Goal: Task Accomplishment & Management: Manage account settings

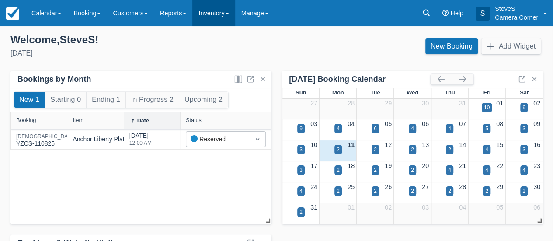
click at [210, 15] on link "Inventory" at bounding box center [213, 13] width 42 height 26
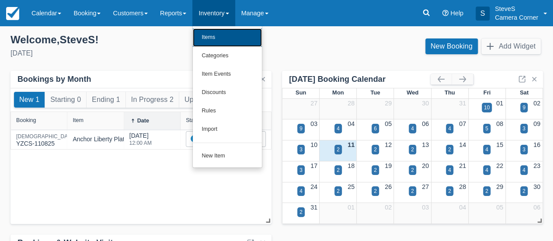
click at [214, 36] on link "Items" at bounding box center [227, 37] width 69 height 18
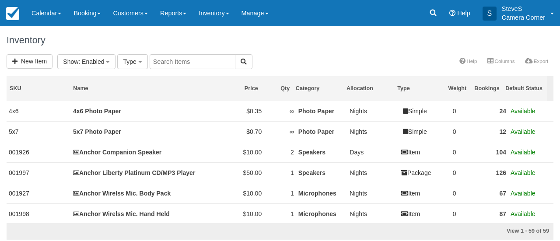
select select
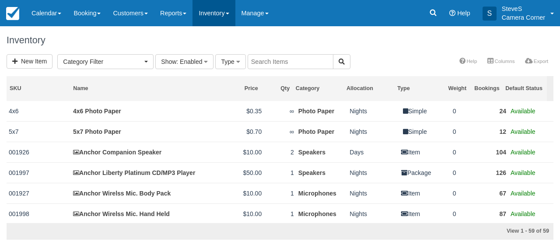
click at [222, 15] on link "Inventory" at bounding box center [213, 13] width 42 height 26
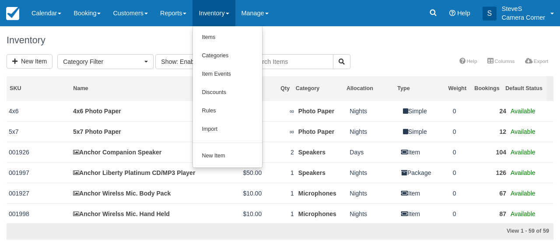
click at [309, 34] on div "Inventory" at bounding box center [280, 40] width 560 height 28
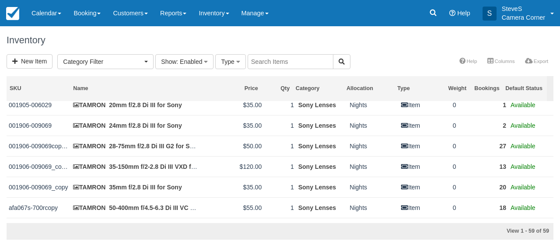
scroll to position [831, 0]
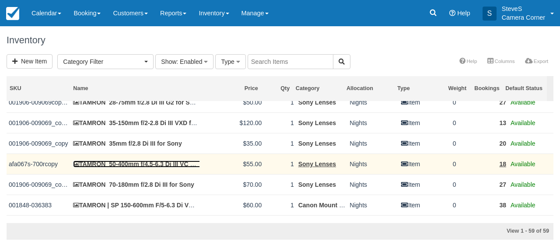
click at [158, 160] on link "TAMRON 50-400mm f/4.5-6.3 Di III VC VXD for Sony" at bounding box center [151, 163] width 156 height 7
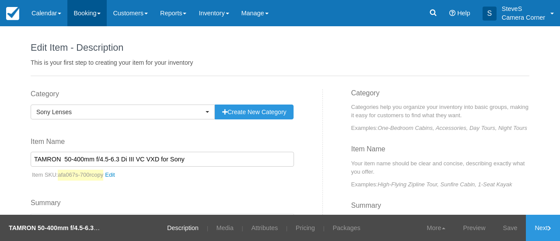
click at [91, 12] on link "Booking" at bounding box center [86, 13] width 39 height 26
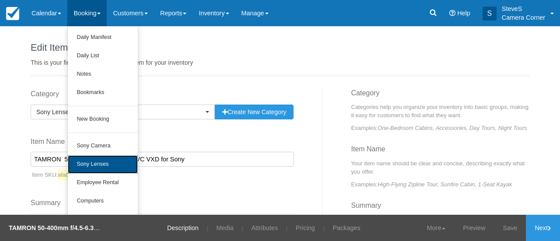
click at [104, 161] on link "Sony Lenses" at bounding box center [103, 164] width 70 height 18
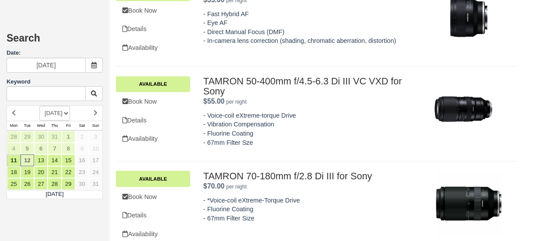
scroll to position [665, 0]
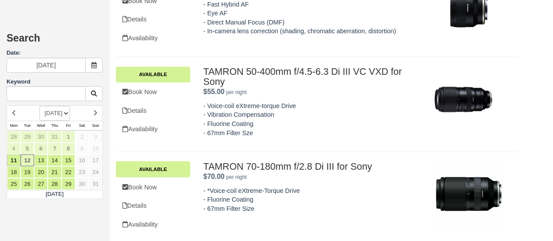
click at [87, 15] on div "Search Date: 08/12/25 Keyword AUGUST 2025 SEPTEMBER 2025 OCTOBER 2025 NOVEMBER …" at bounding box center [54, 120] width 109 height 241
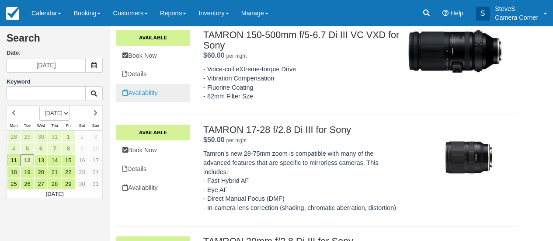
scroll to position [0, 0]
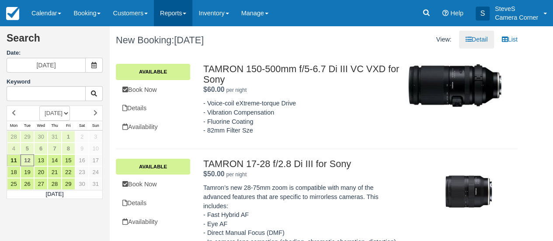
click at [181, 15] on link "Reports" at bounding box center [173, 13] width 38 height 26
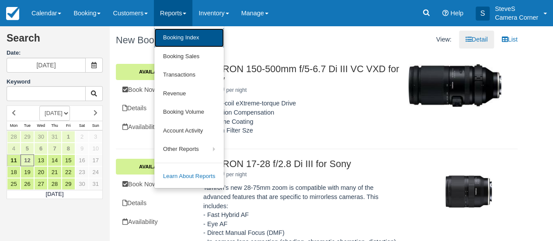
click at [181, 41] on link "Booking Index" at bounding box center [189, 37] width 70 height 19
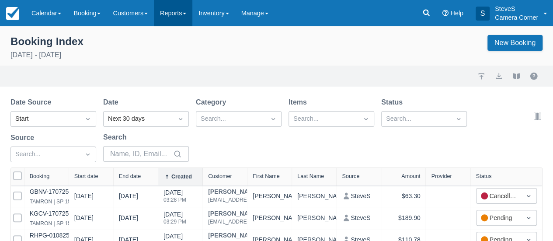
click at [179, 11] on link "Reports" at bounding box center [173, 13] width 38 height 26
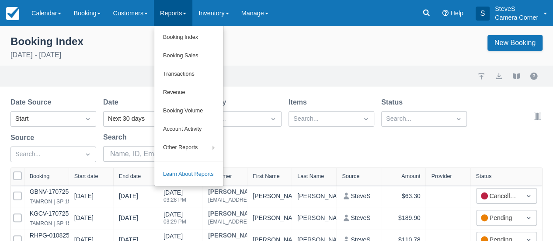
drag, startPoint x: 179, startPoint y: 11, endPoint x: 163, endPoint y: 12, distance: 16.6
click at [179, 10] on link "Reports" at bounding box center [173, 13] width 38 height 26
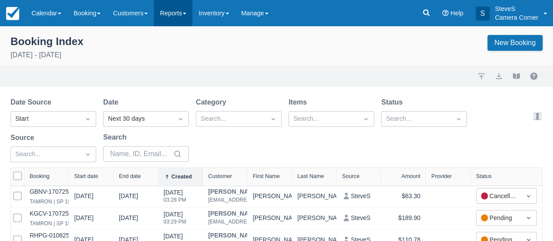
click at [169, 10] on link "Reports" at bounding box center [173, 13] width 38 height 26
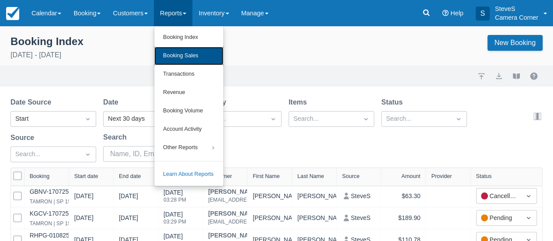
click at [179, 53] on link "Booking Sales" at bounding box center [188, 56] width 69 height 18
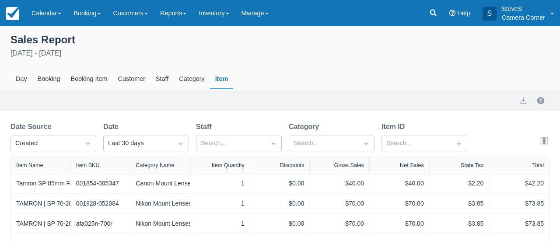
select select "20"
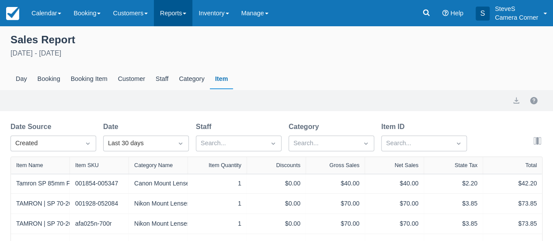
click at [184, 9] on link "Reports" at bounding box center [173, 13] width 38 height 26
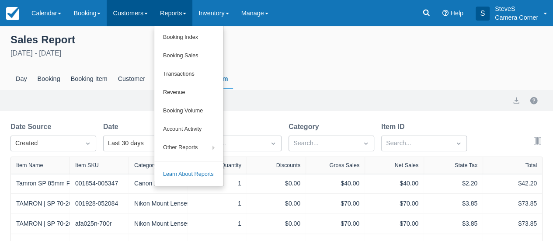
click at [129, 12] on link "Customers" at bounding box center [130, 13] width 47 height 26
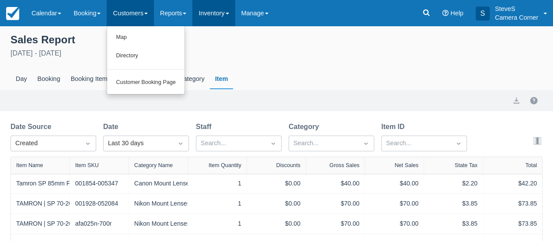
click at [213, 11] on link "Inventory" at bounding box center [213, 13] width 42 height 26
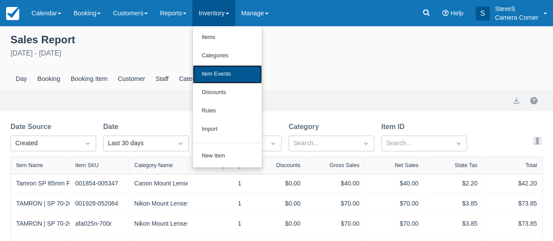
click at [217, 73] on link "Item Events" at bounding box center [227, 74] width 69 height 18
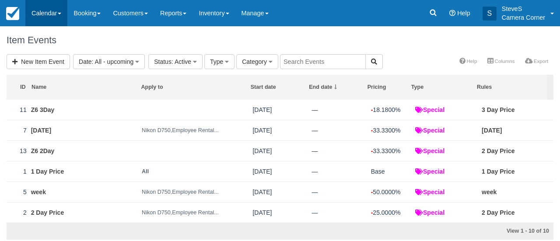
click at [48, 12] on link "Calendar" at bounding box center [46, 13] width 42 height 26
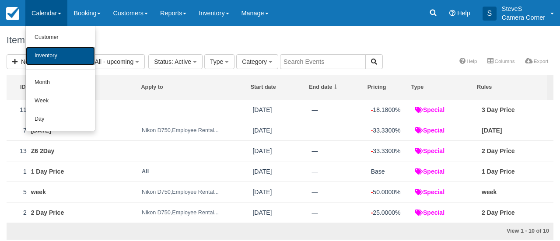
click at [47, 54] on link "Inventory" at bounding box center [60, 56] width 69 height 18
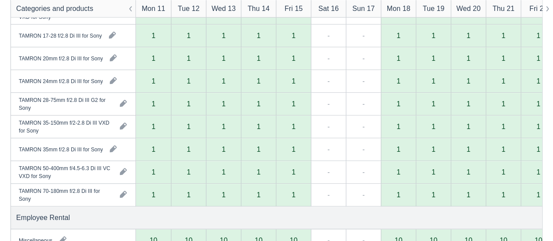
scroll to position [262, 0]
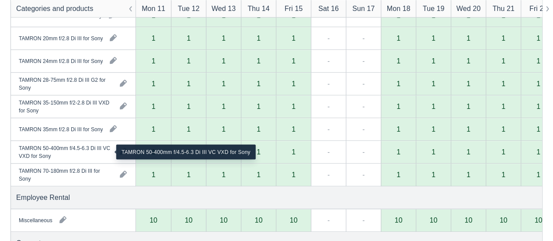
click at [85, 152] on div "TAMRON 50-400mm f/4.5-6.3 Di III VC VXD for Sony" at bounding box center [66, 152] width 94 height 16
drag, startPoint x: 69, startPoint y: 149, endPoint x: 74, endPoint y: 148, distance: 5.4
click at [72, 148] on div "TAMRON 50-400mm f/4.5-6.3 Di III VC VXD for Sony" at bounding box center [66, 152] width 94 height 16
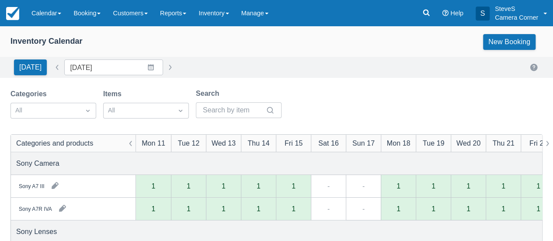
scroll to position [0, 0]
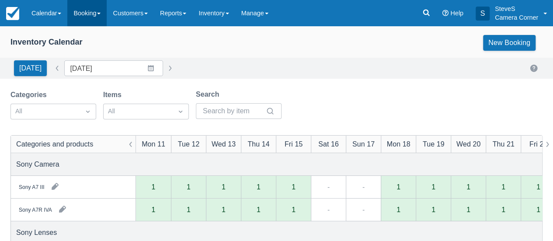
click at [91, 14] on link "Booking" at bounding box center [86, 13] width 39 height 26
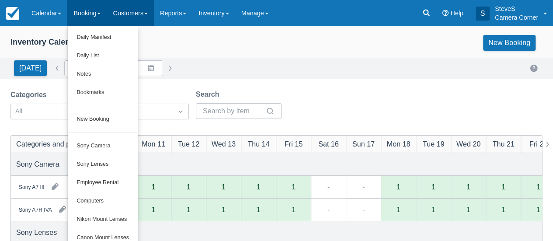
click at [129, 13] on link "Customers" at bounding box center [130, 13] width 47 height 26
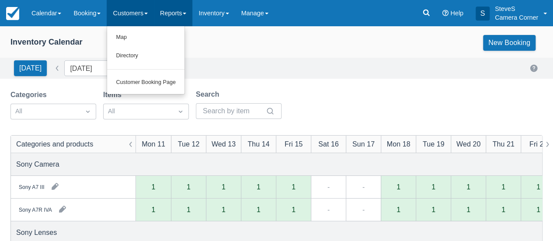
click at [171, 13] on link "Reports" at bounding box center [173, 13] width 38 height 26
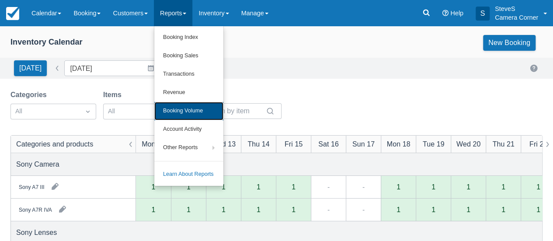
click at [182, 113] on link "Booking Volume" at bounding box center [188, 111] width 69 height 18
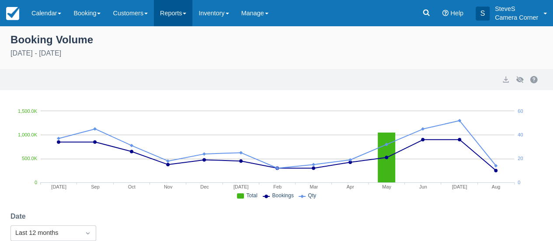
click at [167, 12] on link "Reports" at bounding box center [173, 13] width 38 height 26
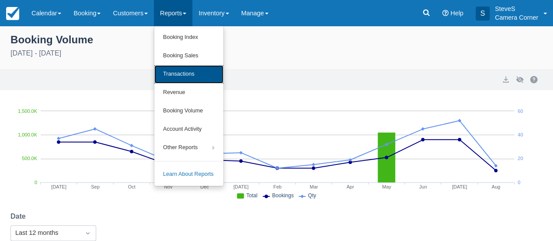
click at [181, 71] on link "Transactions" at bounding box center [188, 74] width 69 height 18
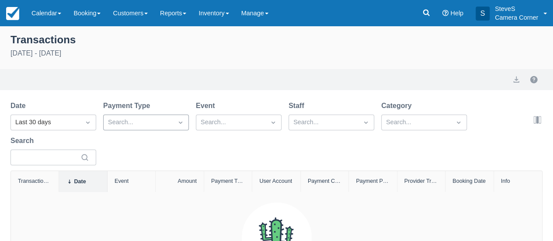
click at [169, 122] on div "Search..." at bounding box center [138, 122] width 69 height 14
drag, startPoint x: 169, startPoint y: 122, endPoint x: 198, endPoint y: 122, distance: 28.9
click at [170, 122] on div "Search..." at bounding box center [138, 122] width 69 height 14
click at [223, 123] on div at bounding box center [231, 122] width 60 height 11
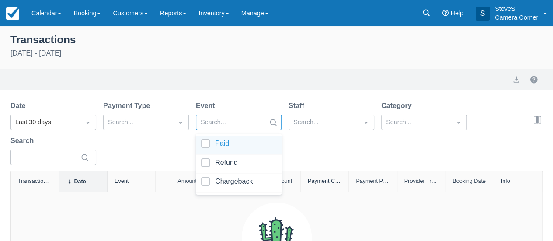
click at [221, 123] on div at bounding box center [231, 122] width 60 height 11
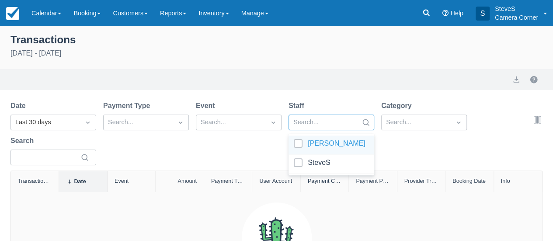
click at [316, 121] on div at bounding box center [323, 122] width 60 height 11
click at [336, 121] on div at bounding box center [323, 122] width 60 height 11
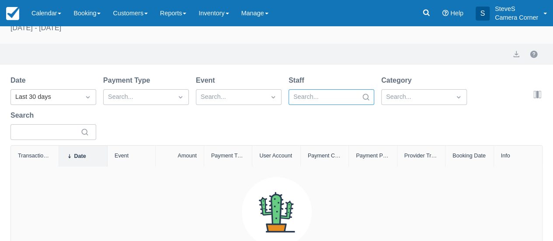
click at [420, 105] on div "Search..." at bounding box center [424, 97] width 86 height 16
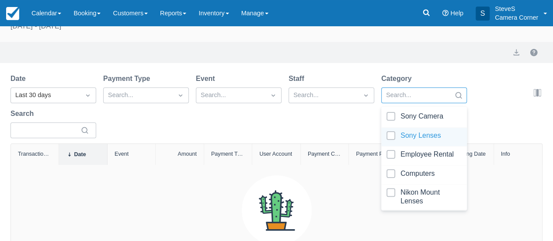
scroll to position [28, 0]
click at [434, 134] on div at bounding box center [424, 137] width 75 height 12
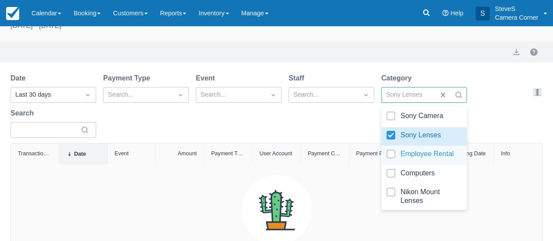
click at [332, 130] on div "Date Last 30 days Payment Type Search... Event Search... Staff Search... Catego…" at bounding box center [271, 108] width 522 height 70
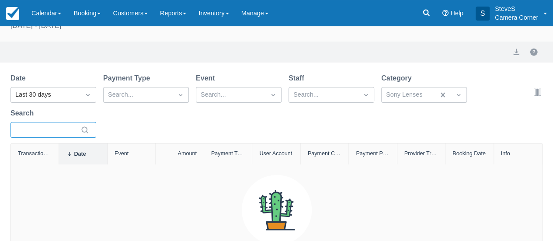
click at [65, 130] on input "Search" at bounding box center [47, 130] width 61 height 16
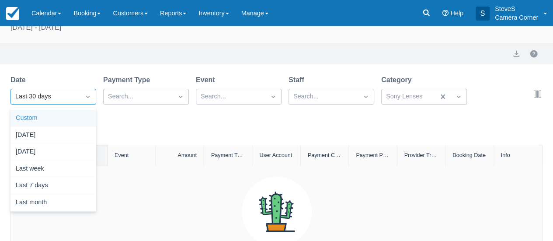
click at [89, 105] on div "option Custom focused, 1 of 8. 8 results available. Use Up and Down to choose o…" at bounding box center [53, 97] width 86 height 16
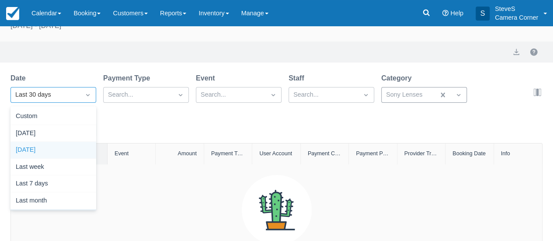
click at [414, 98] on div at bounding box center [408, 94] width 45 height 11
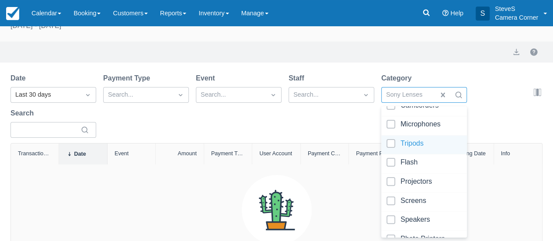
scroll to position [266, 0]
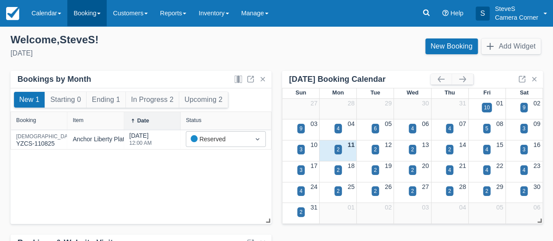
click at [78, 10] on link "Booking" at bounding box center [86, 13] width 39 height 26
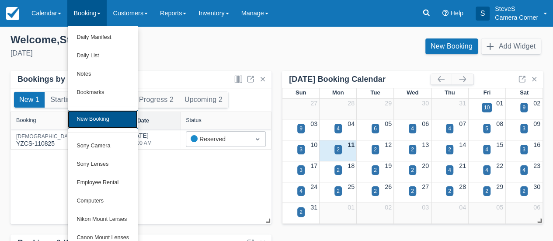
click at [97, 120] on link "New Booking" at bounding box center [103, 119] width 70 height 18
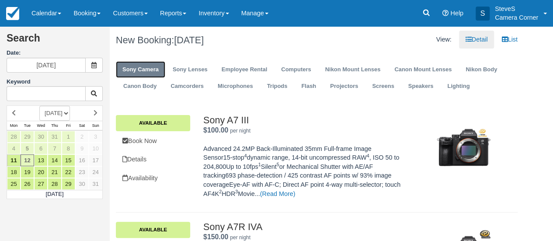
click at [141, 69] on link "Sony Camera" at bounding box center [140, 69] width 49 height 17
click at [148, 123] on link "Available" at bounding box center [153, 123] width 74 height 16
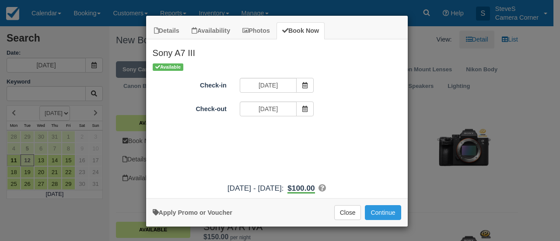
click at [14, 157] on div "Details Availability Photos Book Now Sony A7 III Advanced 24.2MP Back-Illuminat…" at bounding box center [280, 120] width 560 height 241
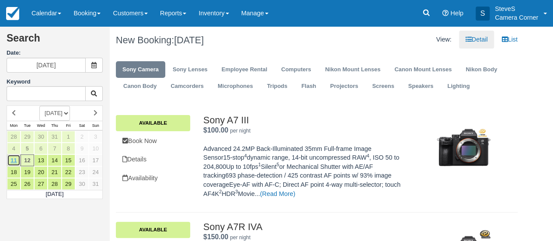
click at [15, 159] on link "11" at bounding box center [14, 160] width 14 height 12
click at [28, 156] on link "12" at bounding box center [28, 160] width 14 height 12
click at [14, 161] on link "11" at bounding box center [14, 160] width 14 height 12
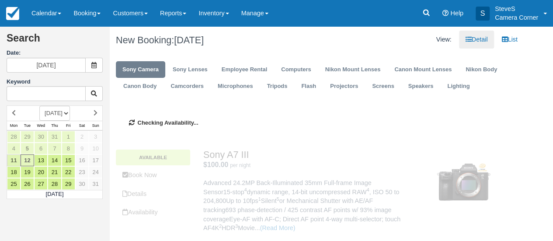
type input "[DATE]"
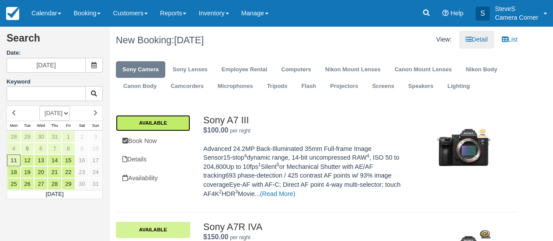
click at [167, 124] on link "Available" at bounding box center [153, 123] width 74 height 16
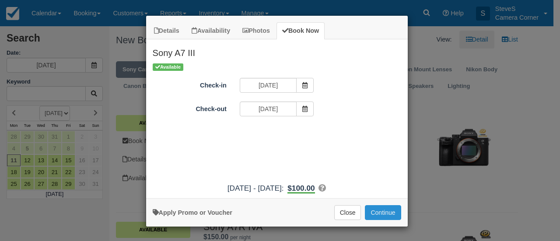
click at [380, 208] on button "Continue" at bounding box center [383, 212] width 36 height 15
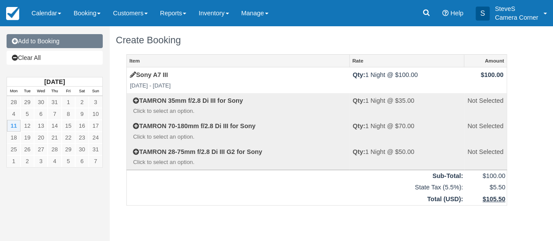
click at [29, 40] on link "Add to Booking" at bounding box center [55, 41] width 96 height 14
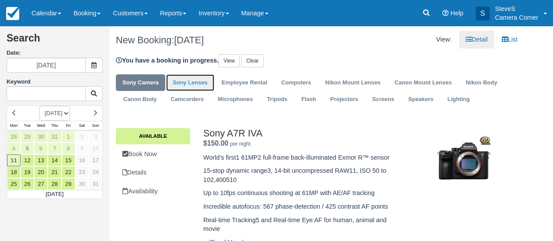
click at [183, 80] on link "Sony Lenses" at bounding box center [190, 82] width 48 height 17
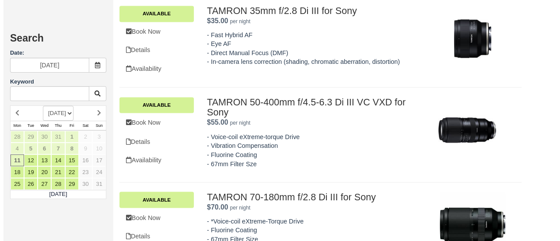
scroll to position [686, 0]
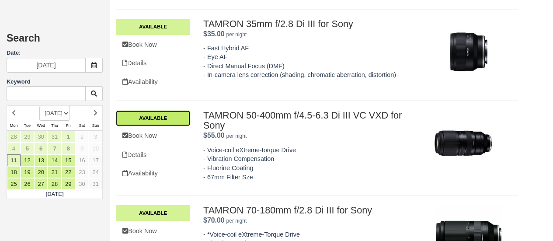
click at [129, 117] on link "Available" at bounding box center [153, 118] width 74 height 16
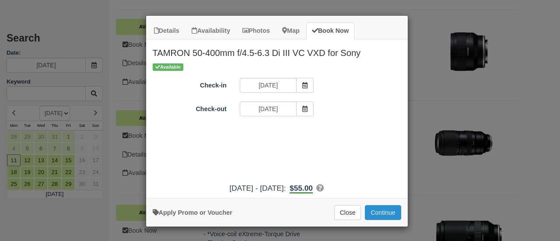
click at [377, 212] on button "Continue" at bounding box center [383, 212] width 36 height 15
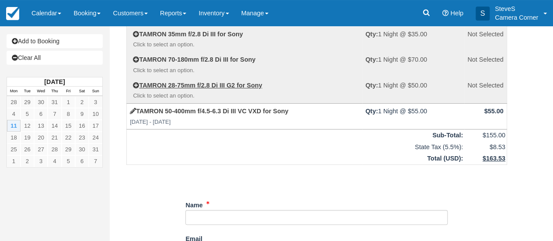
scroll to position [175, 0]
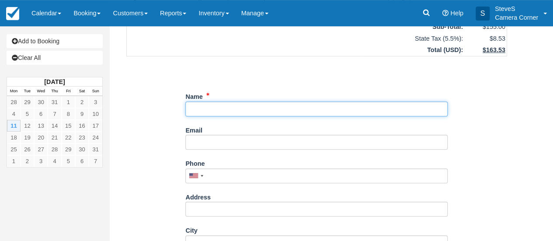
click at [216, 105] on input "Name" at bounding box center [316, 108] width 262 height 15
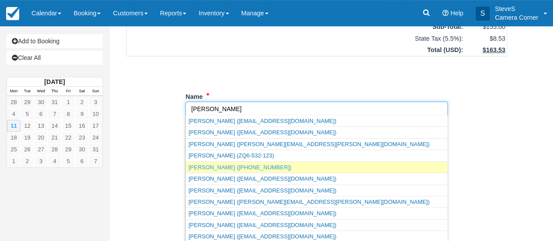
click at [212, 167] on link "[PERSON_NAME] ([PHONE_NUMBER])" at bounding box center [317, 167] width 262 height 11
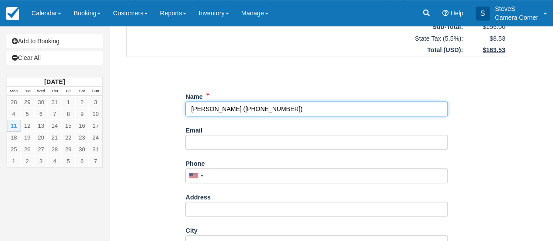
type input "[PERSON_NAME]"
type input "[PHONE_NUMBER]"
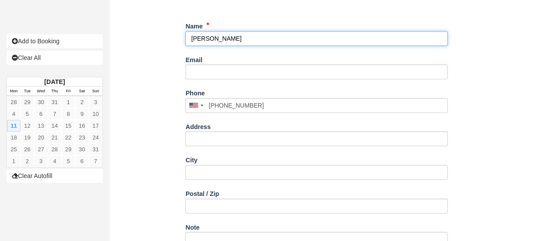
scroll to position [155, 0]
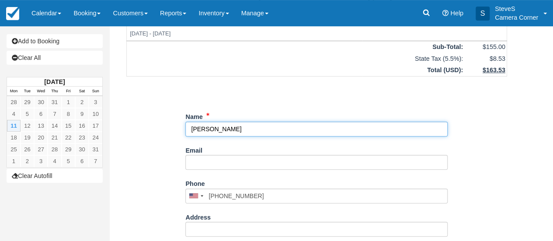
type input "[PERSON_NAME]"
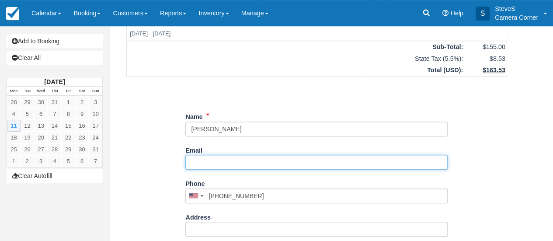
click at [230, 161] on input "Email" at bounding box center [316, 162] width 262 height 15
type input "chrisspamperin@gmail.com"
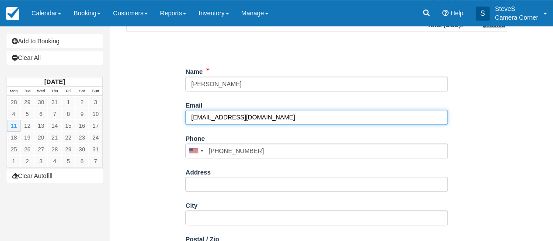
scroll to position [242, 0]
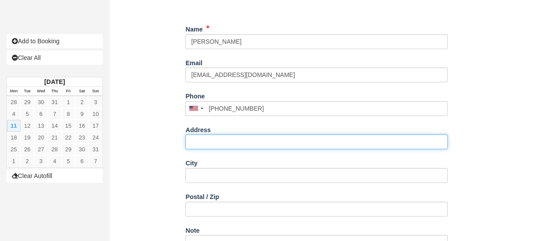
click at [219, 140] on input "Address" at bounding box center [316, 141] width 262 height 15
type input "2875 Shade Tree Ct"
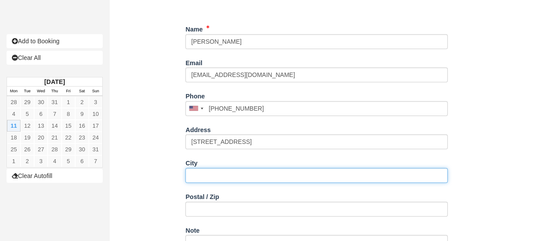
click at [232, 173] on input "City" at bounding box center [316, 175] width 262 height 15
type input "Green Bay"
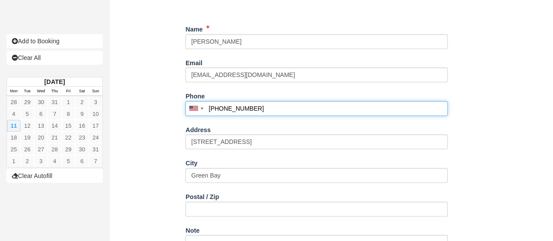
type input "9206154458"
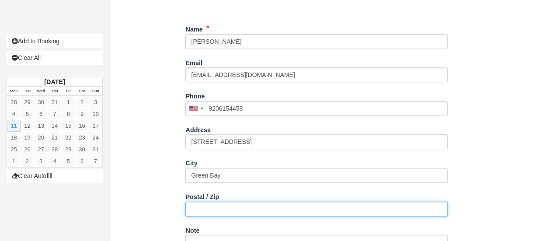
type input "54301"
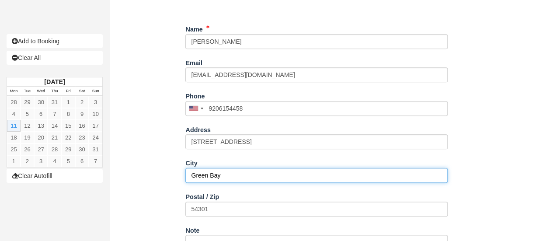
type input "[PHONE_NUMBER]"
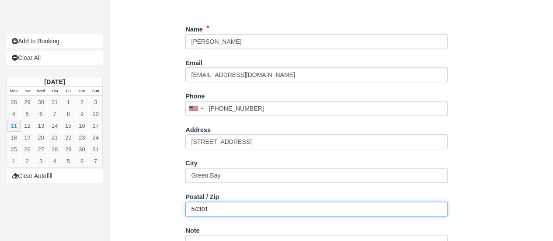
click at [213, 207] on input "54301" at bounding box center [316, 209] width 262 height 15
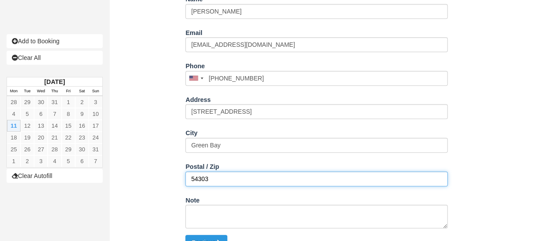
scroll to position [286, 0]
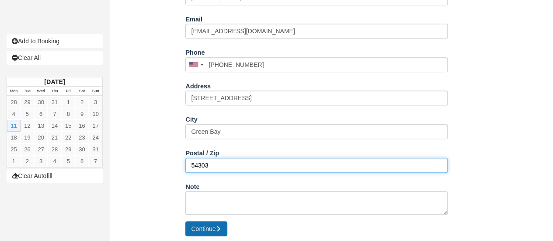
type input "54303"
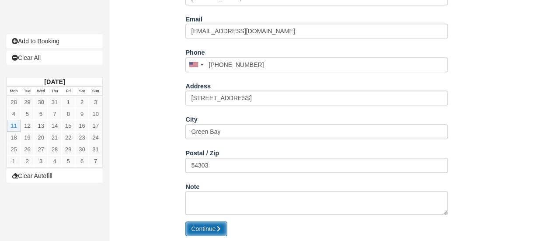
click at [219, 227] on icon "submit" at bounding box center [219, 229] width 6 height 6
type input "[PHONE_NUMBER]"
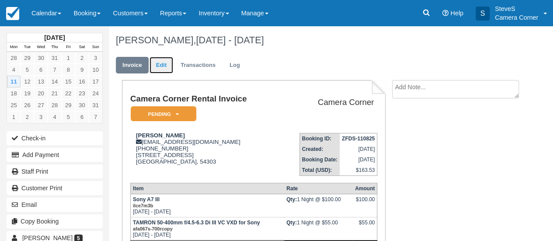
click at [161, 63] on link "Edit" at bounding box center [162, 65] width 24 height 17
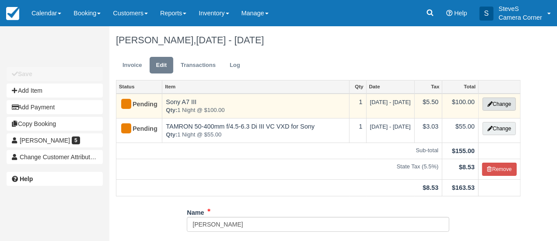
click at [503, 104] on button "Change" at bounding box center [498, 104] width 33 height 13
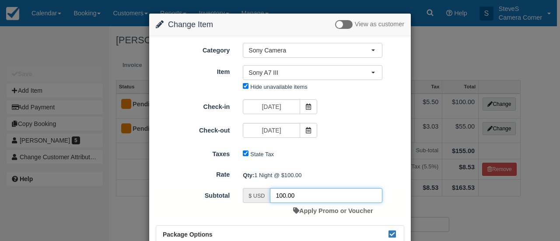
drag, startPoint x: 300, startPoint y: 195, endPoint x: 239, endPoint y: 196, distance: 60.4
click at [239, 196] on div "$ USD 100.00 Apply Promo or Voucher" at bounding box center [312, 203] width 153 height 31
type input "50"
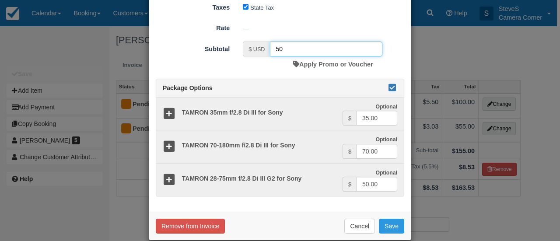
scroll to position [157, 0]
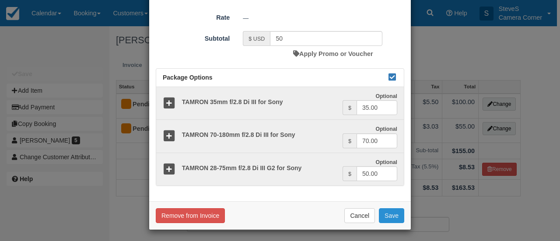
click at [391, 209] on button "Save" at bounding box center [391, 215] width 25 height 15
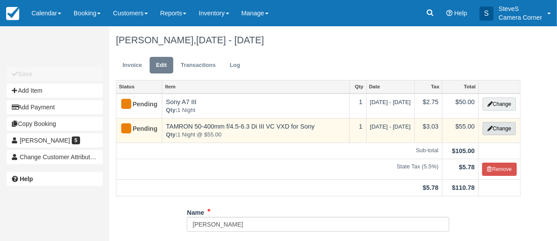
click at [497, 127] on button "Change" at bounding box center [498, 128] width 33 height 13
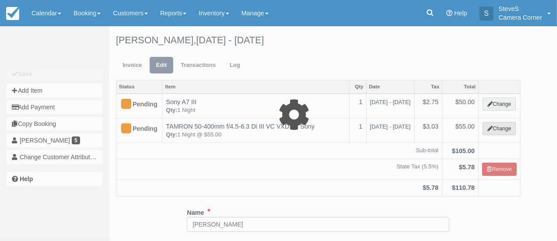
select select "19"
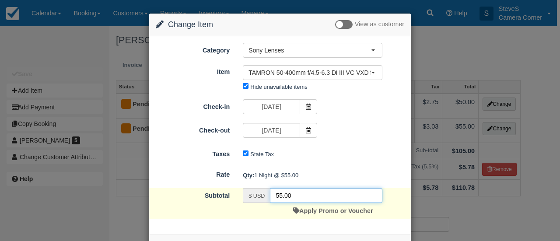
drag, startPoint x: 296, startPoint y: 194, endPoint x: 243, endPoint y: 195, distance: 52.9
click at [243, 195] on div "$ USD 55.00" at bounding box center [313, 195] width 140 height 15
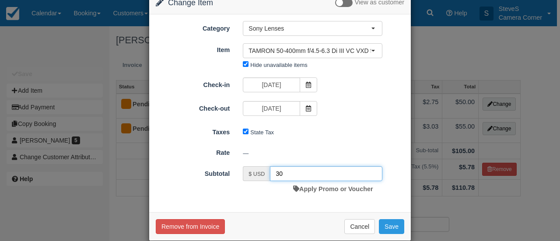
scroll to position [34, 0]
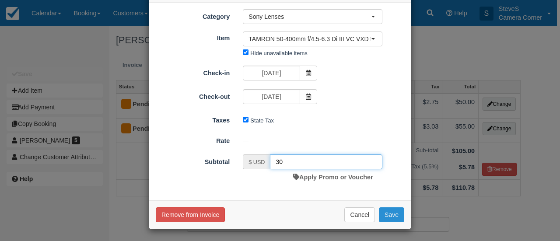
type input "30"
click at [386, 210] on button "Save" at bounding box center [391, 214] width 25 height 15
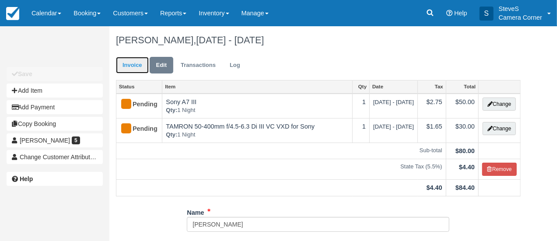
click at [139, 65] on link "Invoice" at bounding box center [132, 65] width 33 height 17
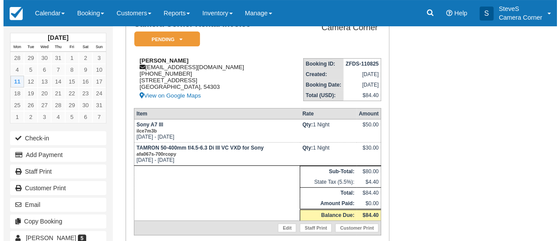
scroll to position [108, 0]
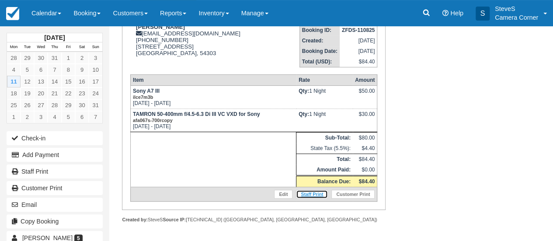
click at [321, 194] on link "Staff Print" at bounding box center [312, 194] width 32 height 9
